Goal: Task Accomplishment & Management: Use online tool/utility

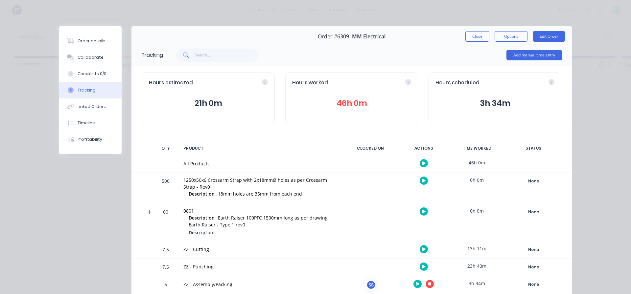
scroll to position [27, 0]
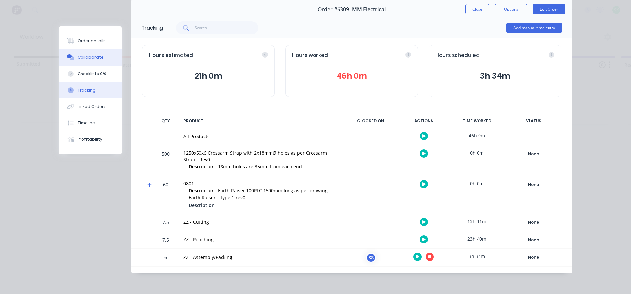
click at [88, 57] on div "Collaborate" at bounding box center [91, 58] width 26 height 6
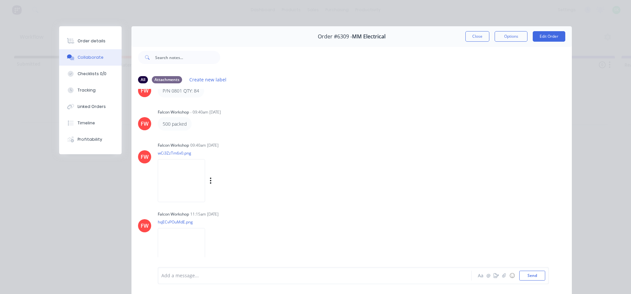
scroll to position [166, 0]
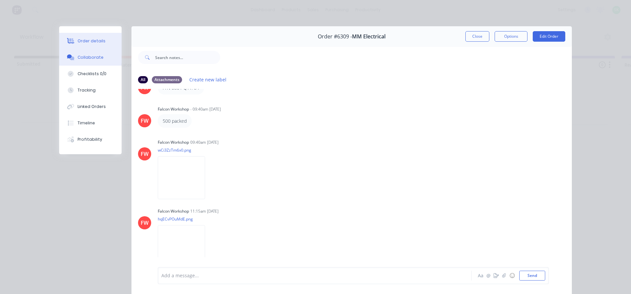
click at [89, 43] on div "Order details" at bounding box center [92, 41] width 28 height 6
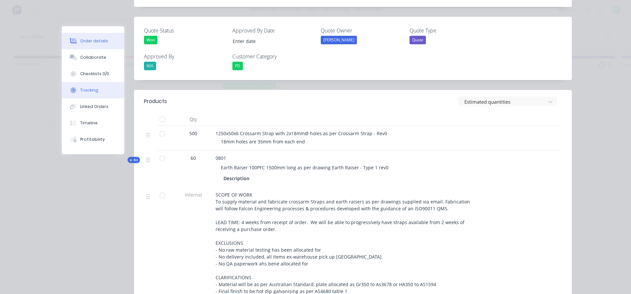
scroll to position [197, 0]
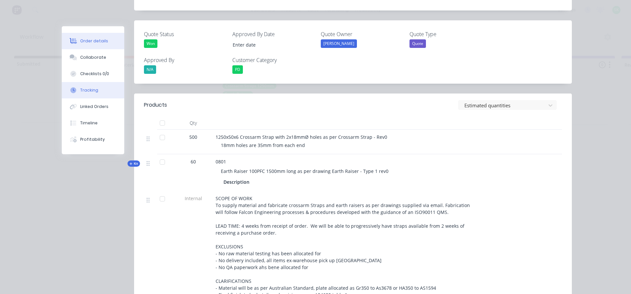
click at [95, 83] on button "Tracking" at bounding box center [93, 90] width 62 height 16
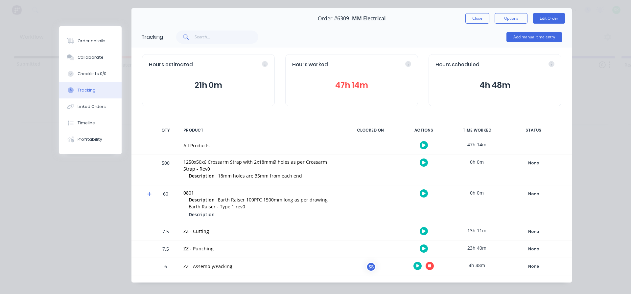
scroll to position [27, 0]
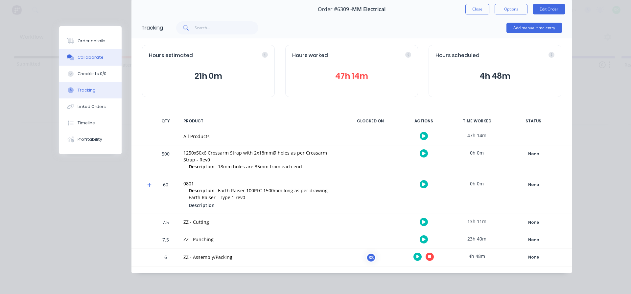
click at [91, 56] on div "Collaborate" at bounding box center [91, 58] width 26 height 6
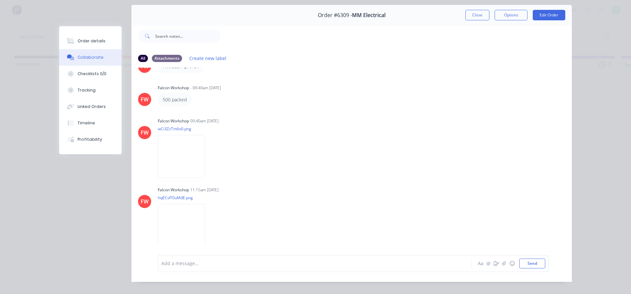
scroll to position [33, 0]
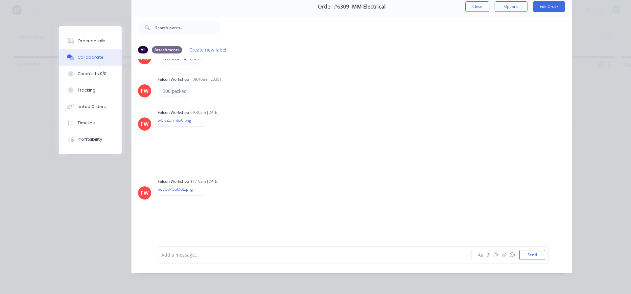
click at [184, 258] on div at bounding box center [306, 255] width 288 height 7
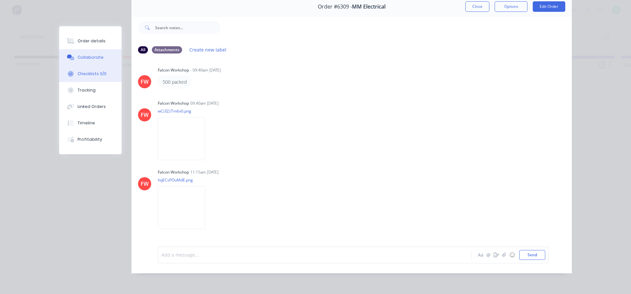
scroll to position [160, 0]
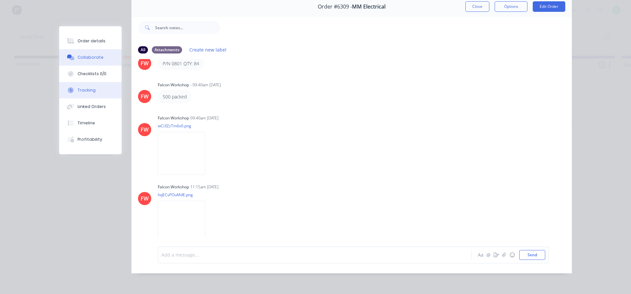
click at [84, 91] on div "Tracking" at bounding box center [87, 90] width 18 height 6
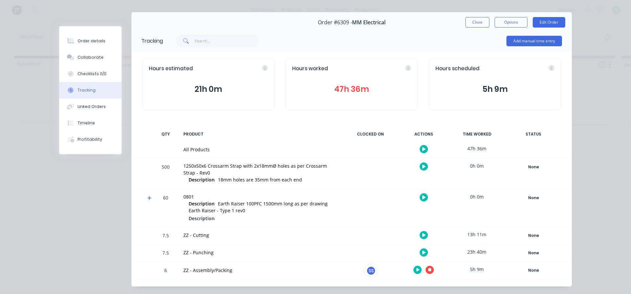
scroll to position [27, 0]
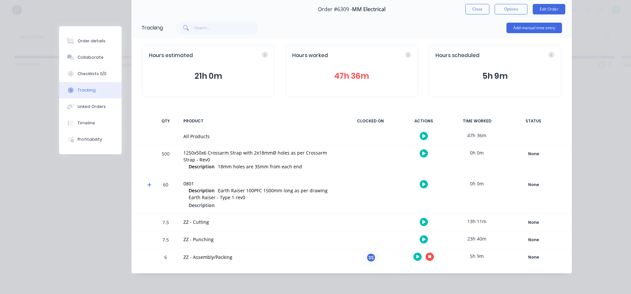
click at [430, 256] on button "button" at bounding box center [430, 257] width 8 height 8
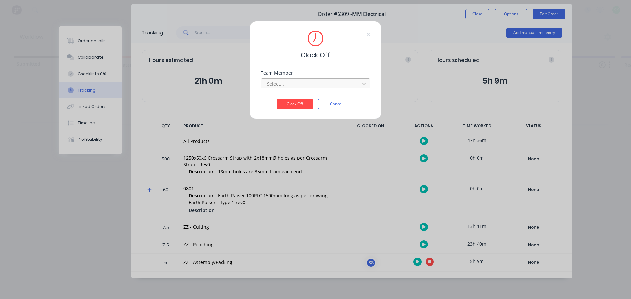
click at [339, 82] on div at bounding box center [311, 84] width 90 height 8
click at [290, 102] on div "[PERSON_NAME]" at bounding box center [316, 98] width 110 height 12
click at [289, 103] on button "Clock Off" at bounding box center [295, 104] width 36 height 11
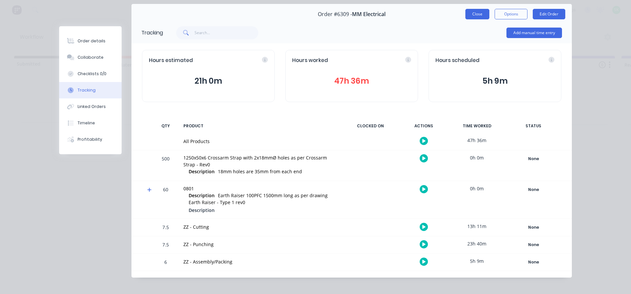
click at [475, 17] on button "Close" at bounding box center [477, 14] width 24 height 11
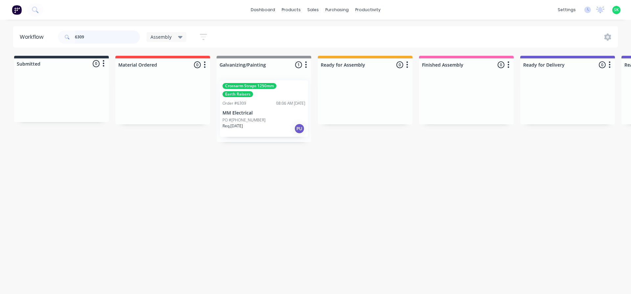
click at [90, 40] on input "6309" at bounding box center [107, 37] width 65 height 13
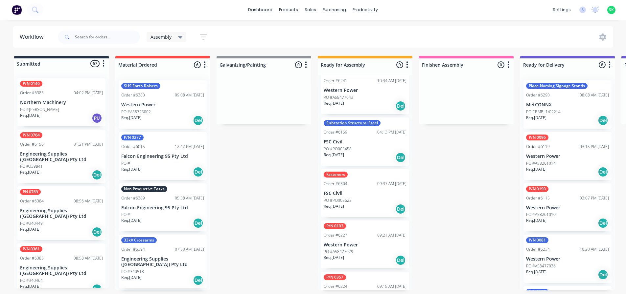
scroll to position [230, 0]
click at [351, 144] on div "Substation Structural Steel Order #6159 04:13 PM 28/07/25 FSC Civil PO #PO00545…" at bounding box center [365, 140] width 88 height 48
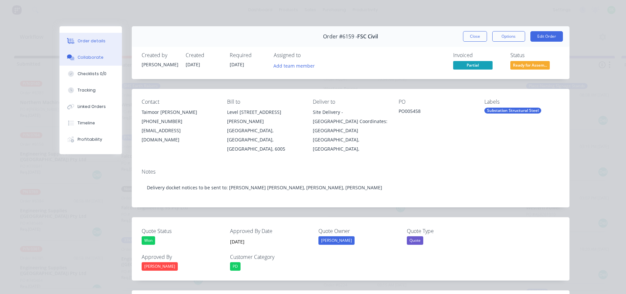
click at [99, 65] on button "Collaborate" at bounding box center [90, 57] width 62 height 16
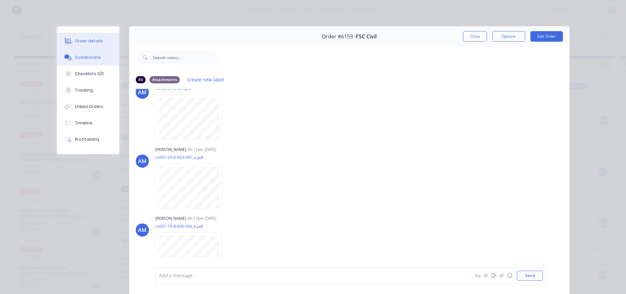
click at [95, 43] on div "Order details" at bounding box center [89, 41] width 28 height 6
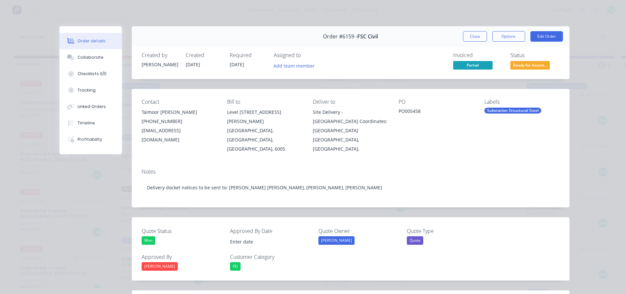
type input "24/07/2025"
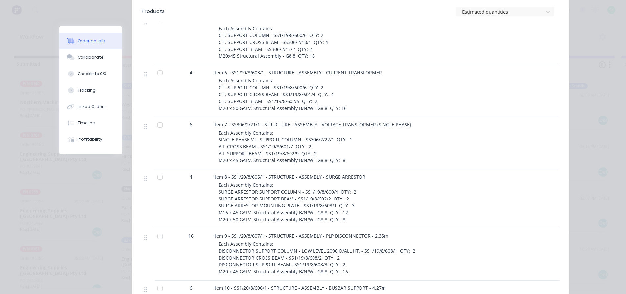
scroll to position [329, 0]
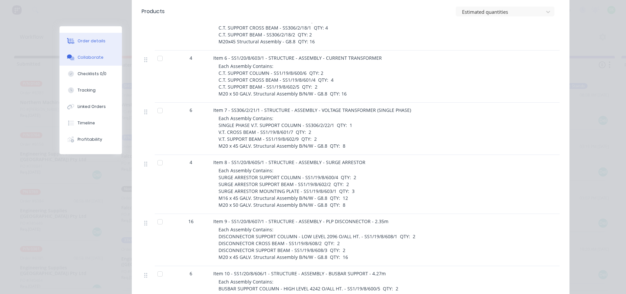
click at [84, 54] on button "Collaborate" at bounding box center [90, 57] width 62 height 16
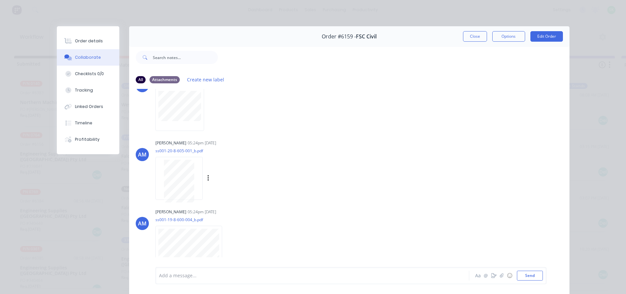
scroll to position [756, 0]
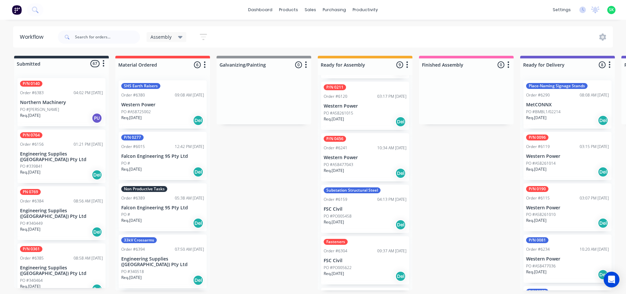
scroll to position [160, 0]
click at [363, 204] on div "Substation Structural Steel Order #6159 04:13 PM 28/07/25 FSC Civil PO #PO00545…" at bounding box center [365, 210] width 88 height 48
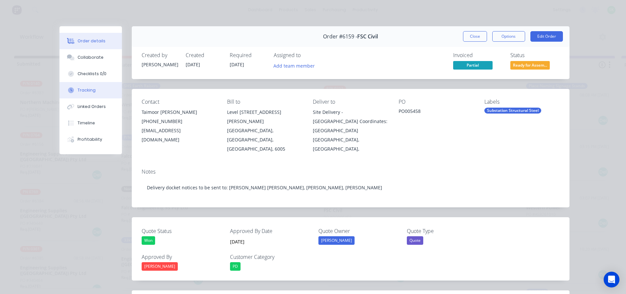
drag, startPoint x: 101, startPoint y: 62, endPoint x: 93, endPoint y: 90, distance: 29.1
click at [93, 90] on div "Order details Collaborate Checklists 0/0 Tracking Linked Orders Timeline Profit…" at bounding box center [90, 90] width 62 height 128
click at [93, 90] on button "Tracking" at bounding box center [90, 90] width 62 height 16
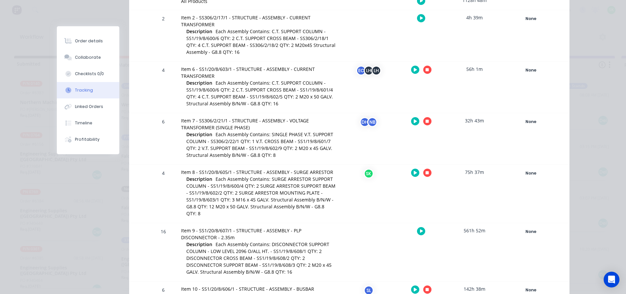
scroll to position [197, 0]
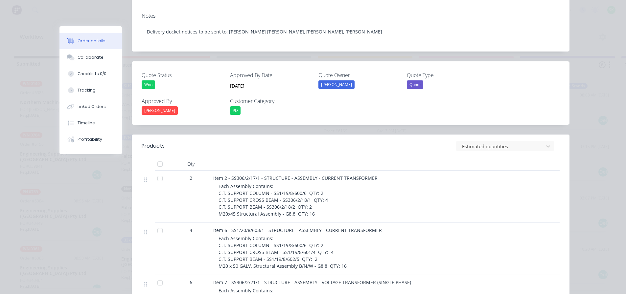
scroll to position [164, 0]
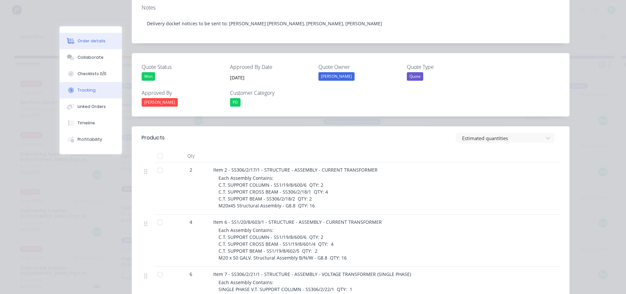
click at [88, 88] on div "Tracking" at bounding box center [87, 90] width 18 height 6
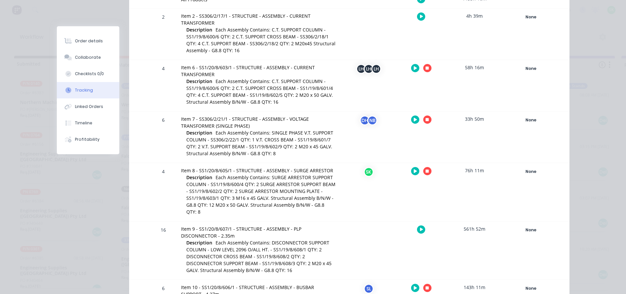
click at [414, 170] on icon "button" at bounding box center [415, 171] width 3 height 4
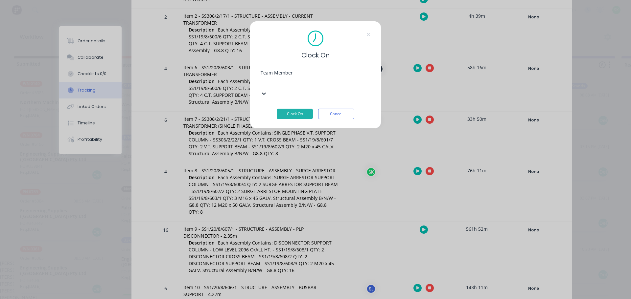
click at [338, 84] on div at bounding box center [310, 83] width 95 height 8
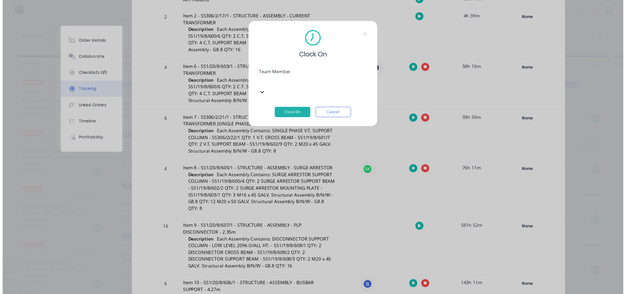
scroll to position [263, 0]
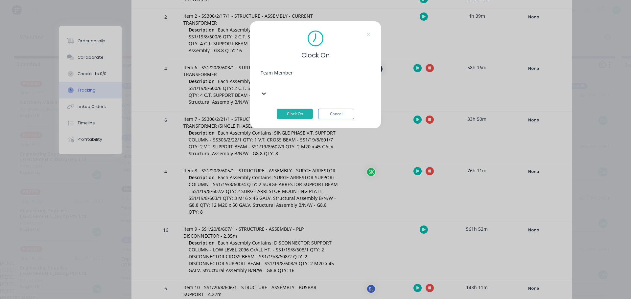
click at [309, 109] on button "Clock On" at bounding box center [295, 114] width 36 height 11
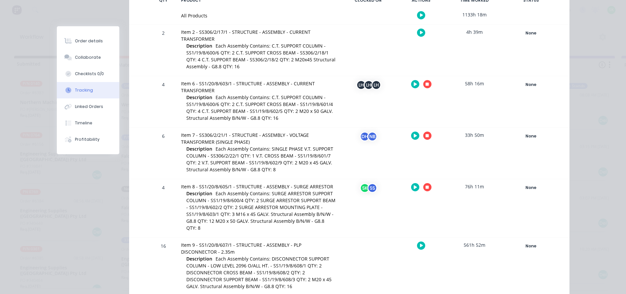
scroll to position [156, 0]
